Goal: Task Accomplishment & Management: Manage account settings

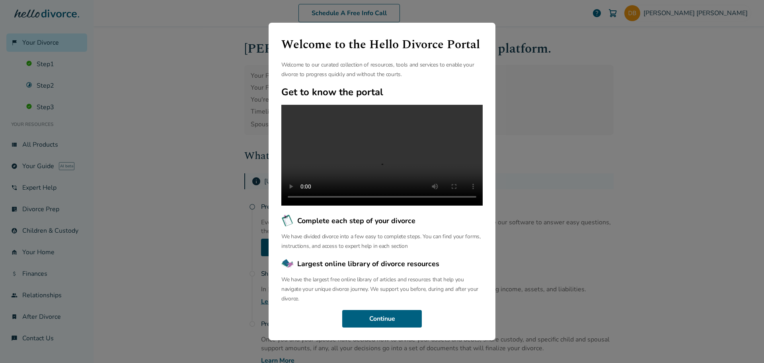
scroll to position [18, 0]
click at [383, 319] on button "Continue" at bounding box center [382, 319] width 80 height 18
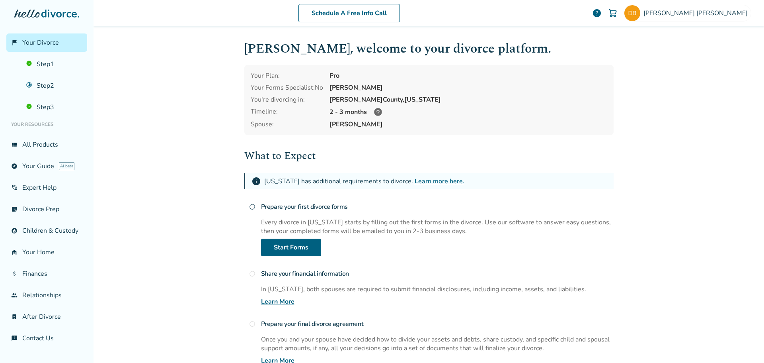
click at [376, 111] on icon at bounding box center [378, 112] width 8 height 8
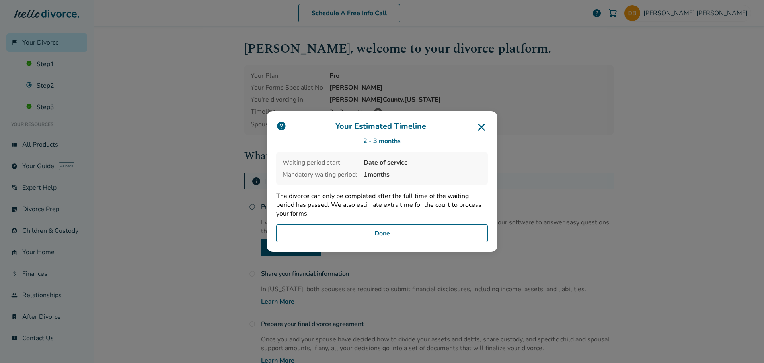
click at [481, 127] on icon at bounding box center [481, 127] width 13 height 13
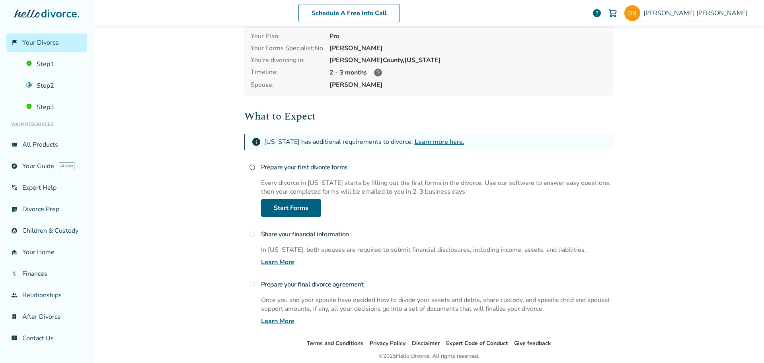
scroll to position [40, 0]
click at [354, 47] on div "[PERSON_NAME]" at bounding box center [469, 47] width 278 height 9
click at [641, 14] on img at bounding box center [633, 13] width 16 height 16
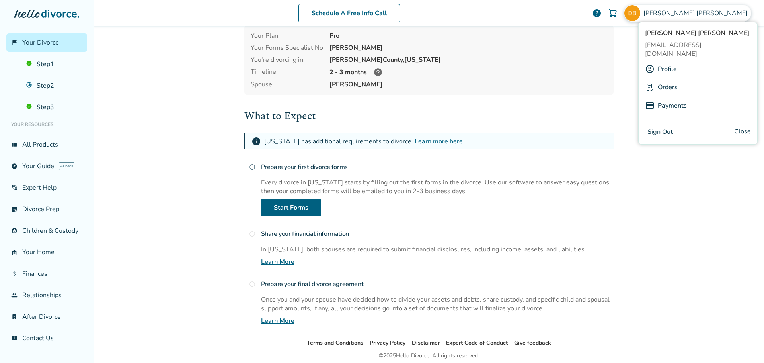
click at [668, 63] on link "Profile" at bounding box center [667, 68] width 19 height 15
